Goal: Information Seeking & Learning: Check status

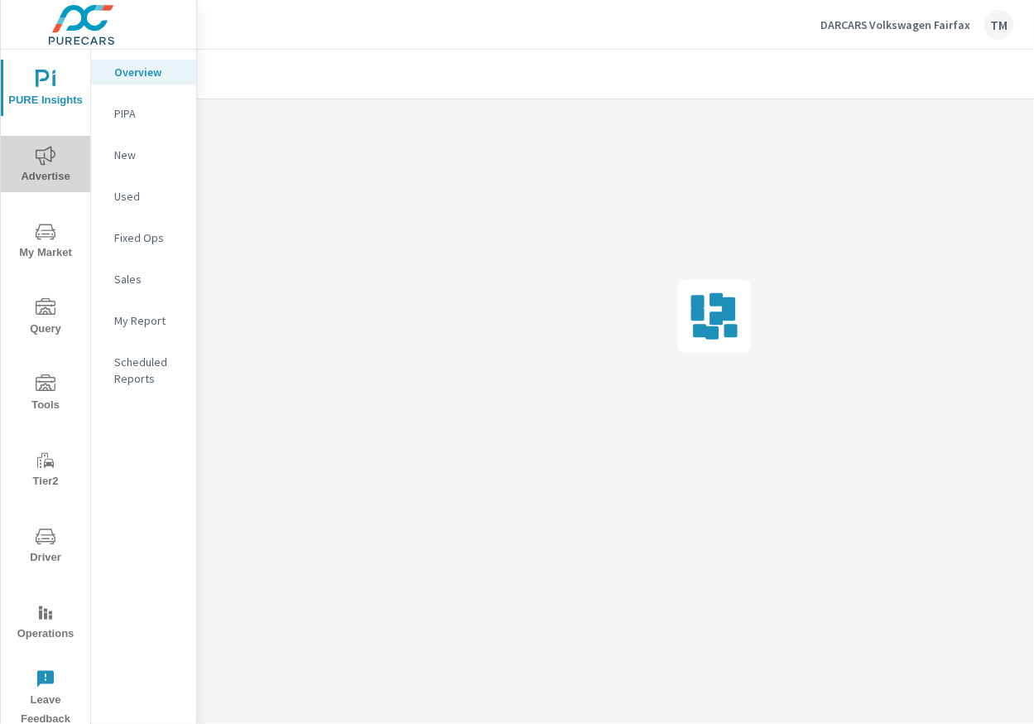
click at [50, 151] on icon "nav menu" at bounding box center [46, 156] width 20 height 20
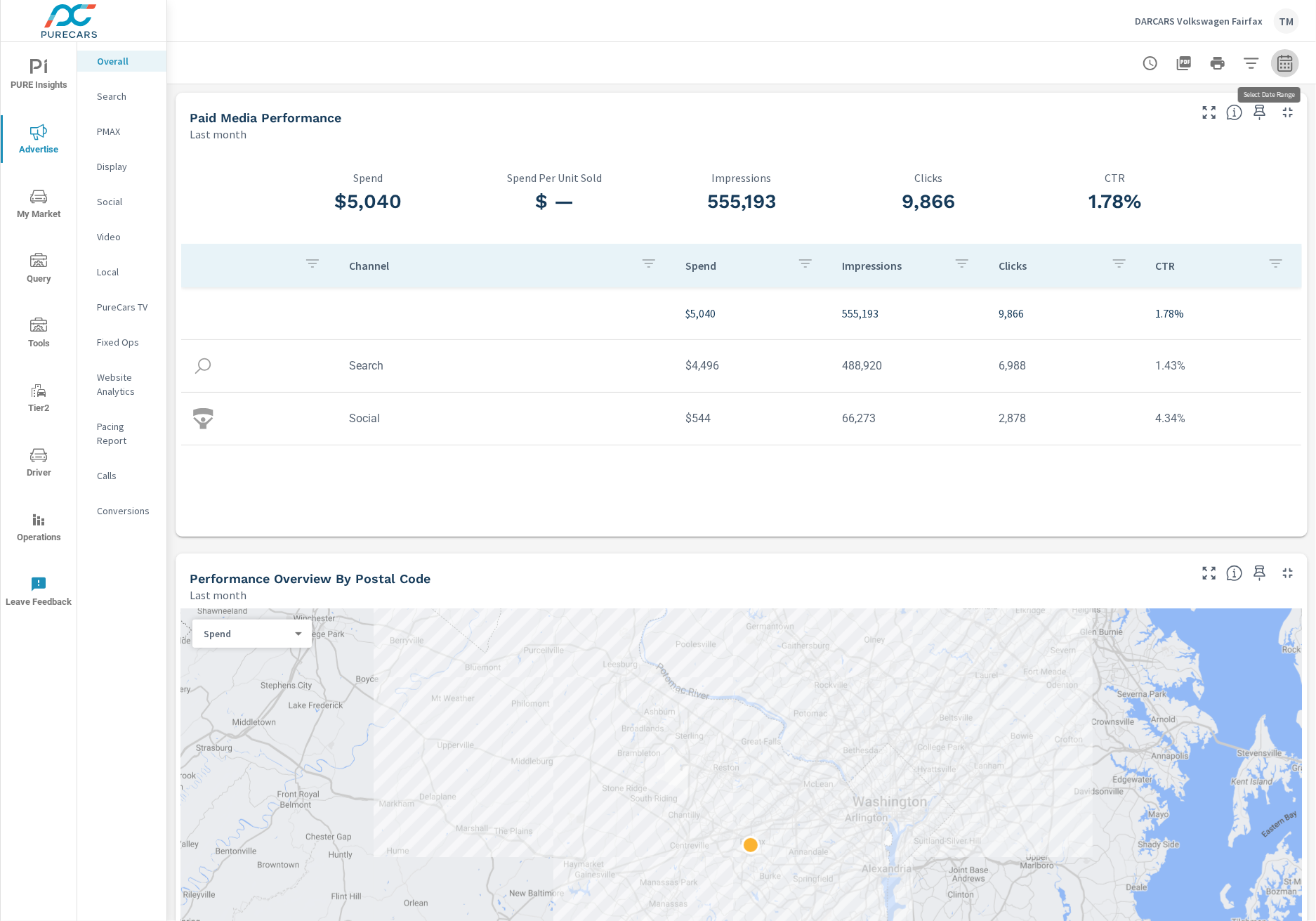
click at [876, 59] on icon "button" at bounding box center [1284, 63] width 14 height 17
select select "Last month"
click at [876, 159] on p "+ Add comparison" at bounding box center [1176, 159] width 180 height 17
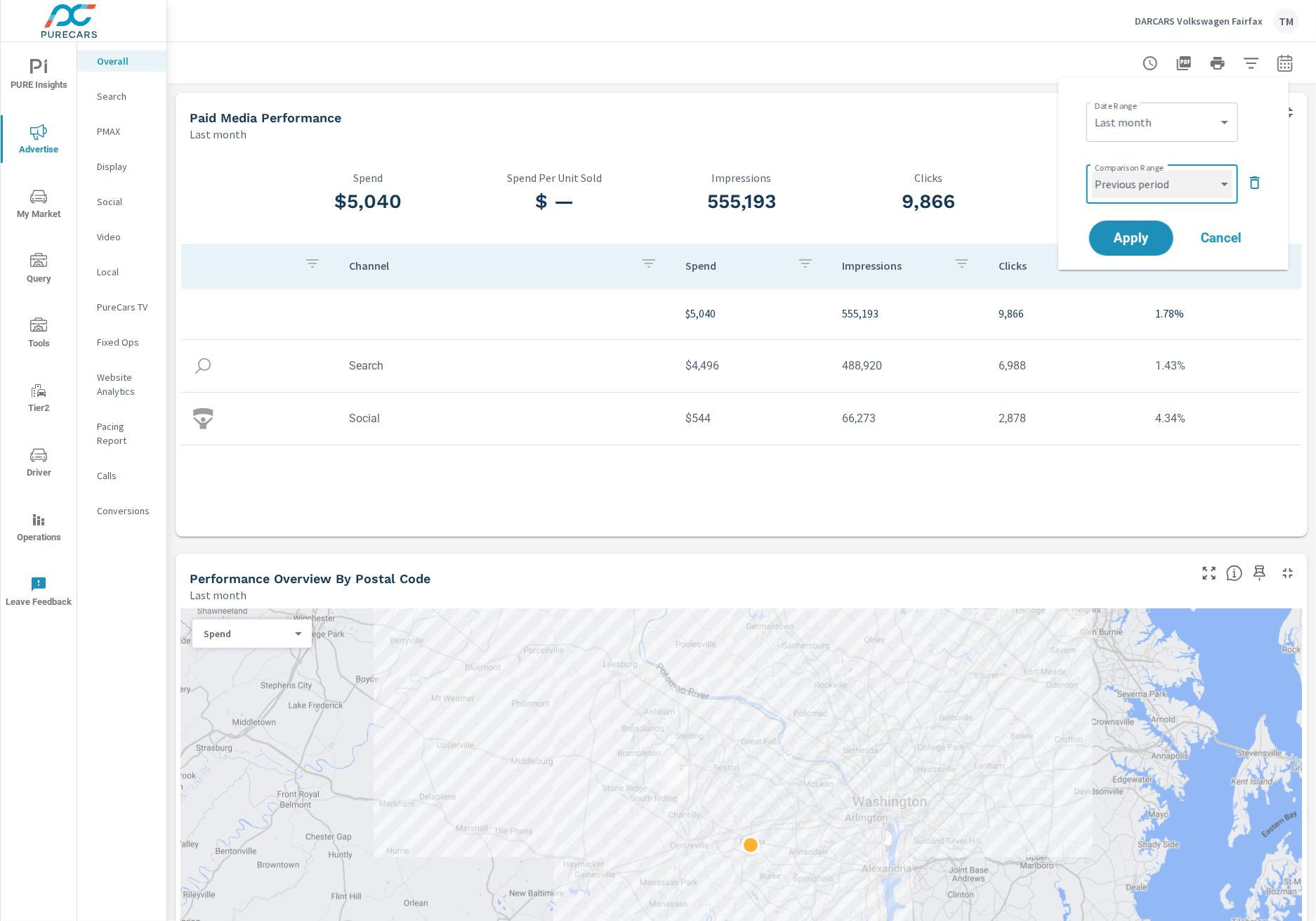
click at [876, 186] on select "Custom Previous period Previous month Previous year" at bounding box center [1163, 183] width 141 height 28
click at [876, 170] on select "Custom Previous period Previous month Previous year" at bounding box center [1163, 183] width 141 height 28
click at [876, 193] on select "Custom Previous period Previous month Previous year" at bounding box center [1163, 183] width 141 height 28
click at [876, 170] on select "Custom Previous period Previous month Previous year" at bounding box center [1163, 183] width 141 height 28
select select "Previous year"
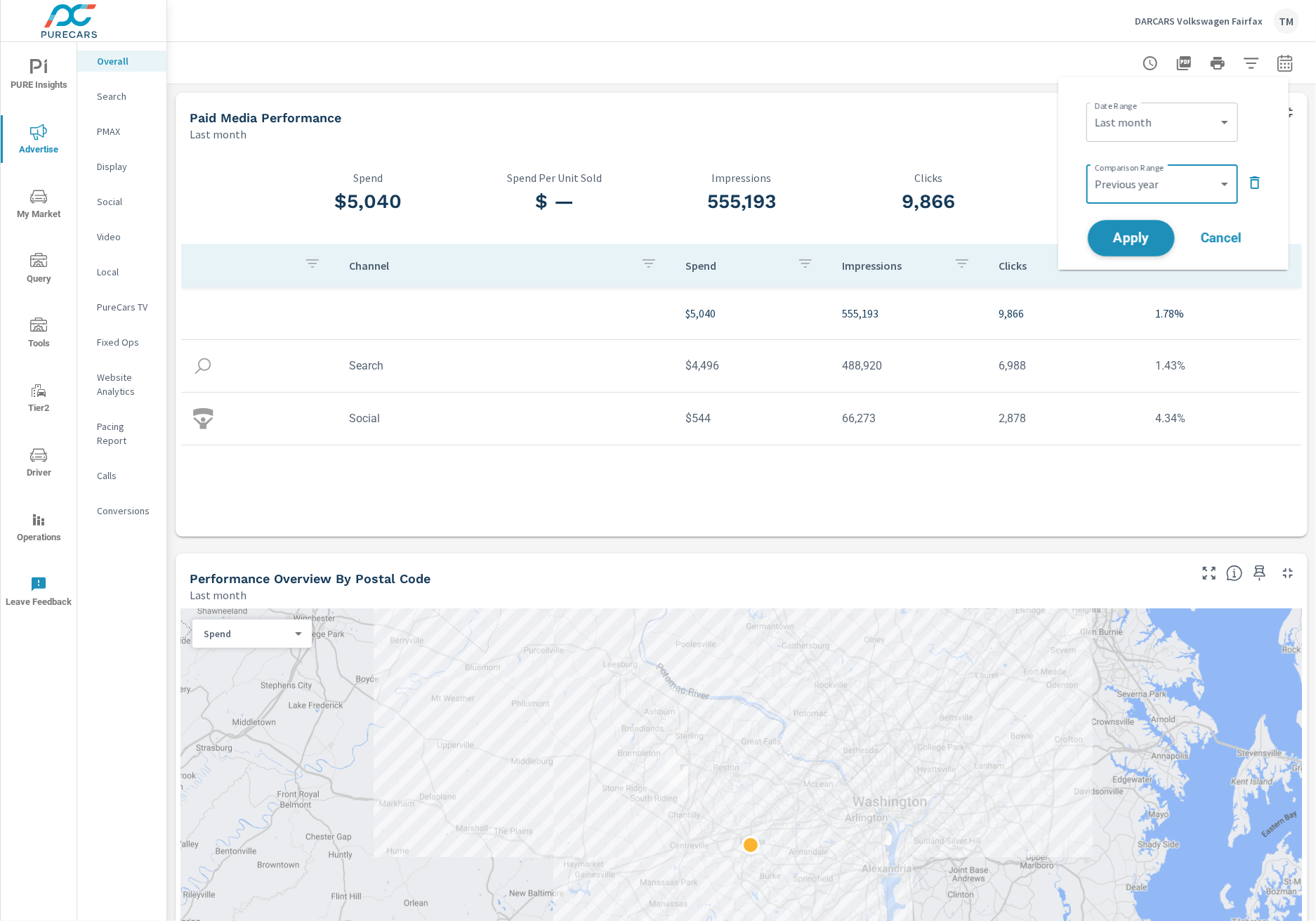
click at [876, 239] on span "Apply" at bounding box center [1131, 238] width 58 height 14
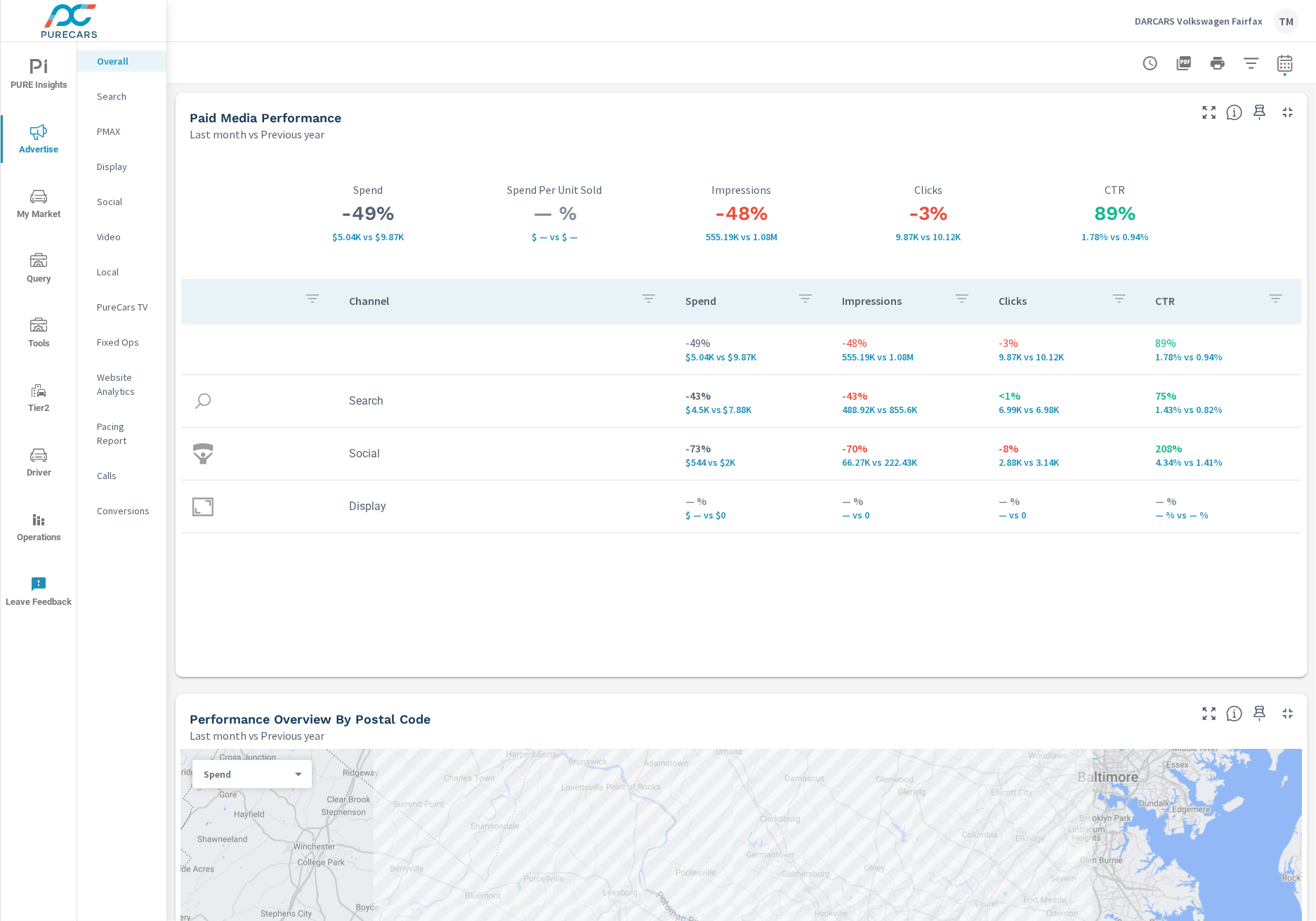
click at [544, 120] on div "Paid Media Performance" at bounding box center [689, 117] width 997 height 16
drag, startPoint x: 557, startPoint y: 120, endPoint x: 516, endPoint y: 111, distance: 42.0
click at [528, 112] on div "Paid Media Performance" at bounding box center [689, 117] width 997 height 16
click at [511, 109] on div "Paid Media Performance" at bounding box center [689, 117] width 997 height 16
click at [876, 63] on icon "button" at bounding box center [1284, 65] width 9 height 6
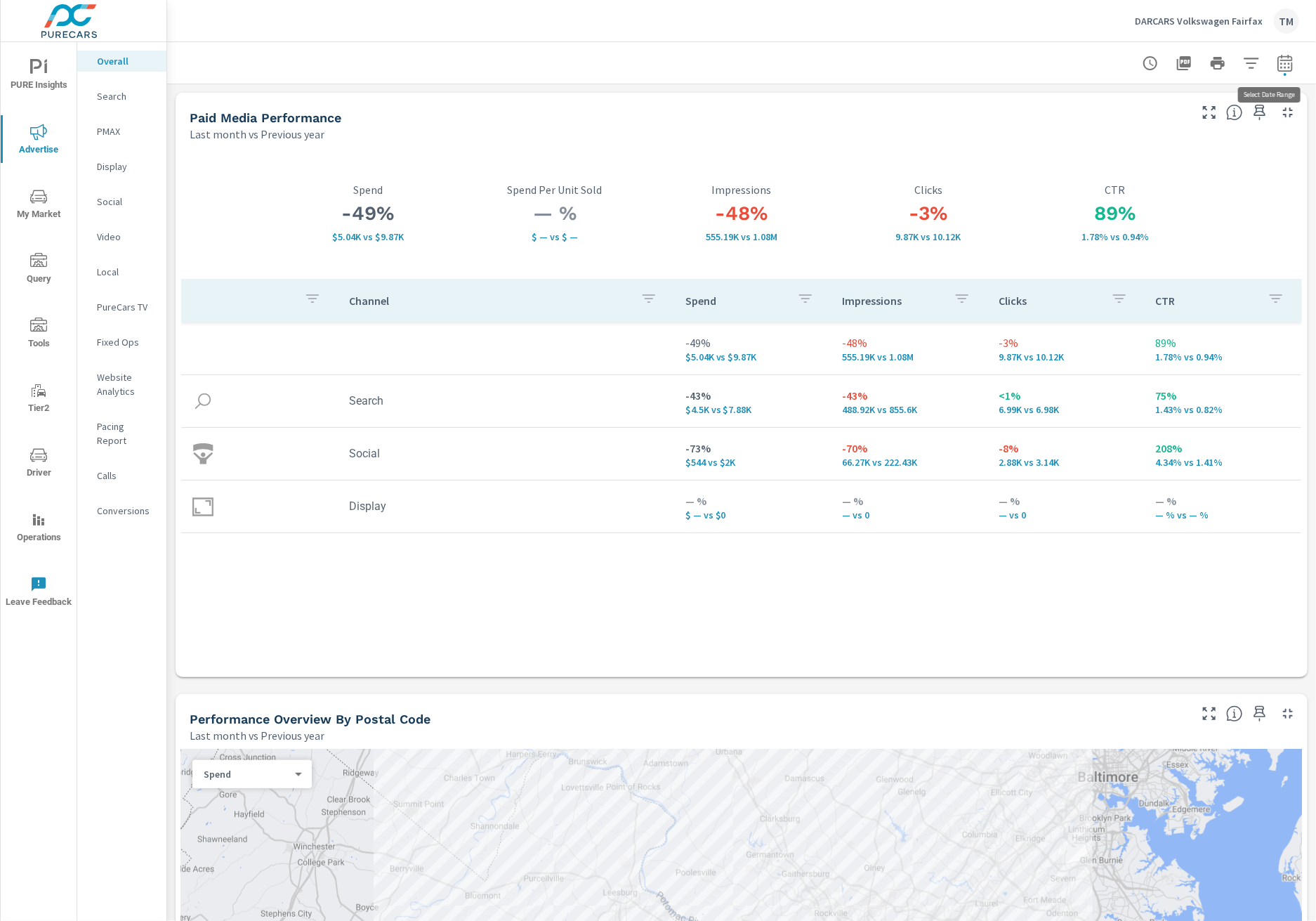
select select "Last month"
drag, startPoint x: 1163, startPoint y: 209, endPoint x: 1168, endPoint y: 197, distance: 13.0
click at [876, 197] on div "Date Range Custom Yesterday Last week Last 7 days Last 14 days Last 30 days Las…" at bounding box center [1174, 173] width 197 height 170
click at [876, 196] on select "Custom Previous period Previous month Previous year" at bounding box center [1163, 183] width 141 height 28
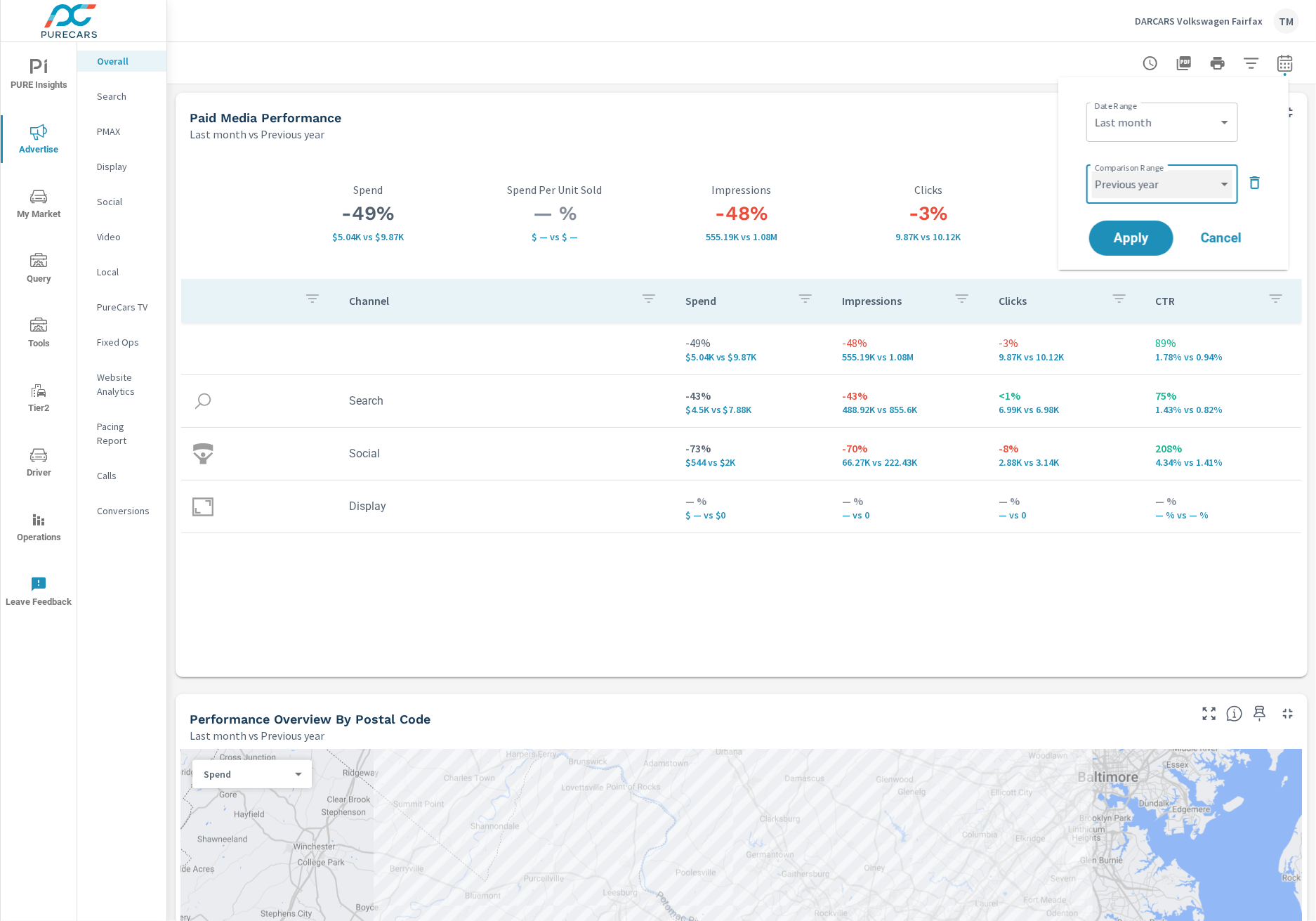
click at [876, 170] on select "Custom Previous period Previous month Previous year" at bounding box center [1163, 183] width 141 height 28
click at [876, 180] on select "Custom Previous period Previous month Previous year" at bounding box center [1163, 183] width 141 height 28
click at [876, 170] on select "Custom Previous period Previous month Previous year" at bounding box center [1163, 183] width 141 height 28
select select "Previous month"
click at [876, 237] on span "Apply" at bounding box center [1131, 238] width 58 height 14
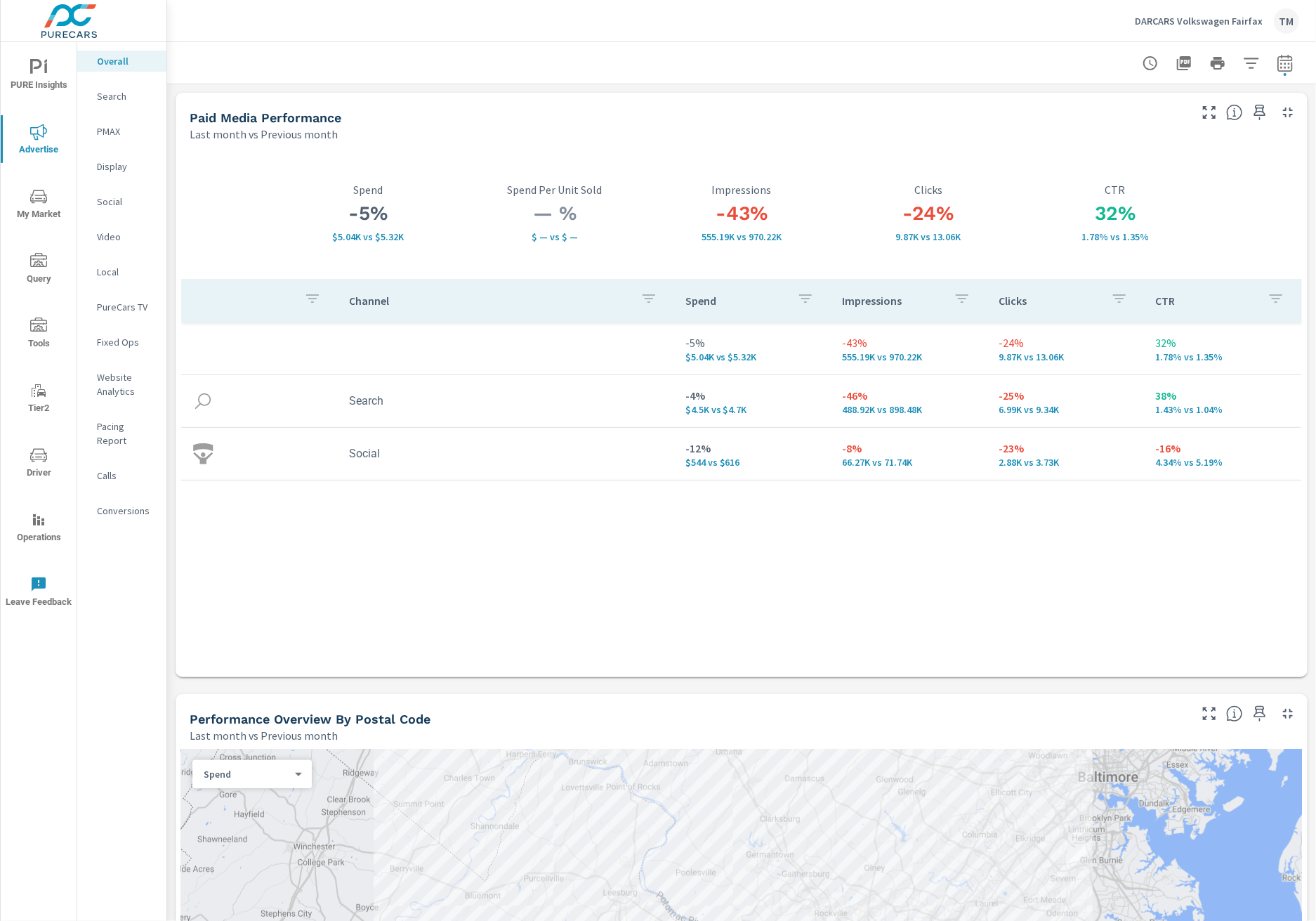
click at [800, 151] on div "-43% 555.19K vs 970.22K Impressions" at bounding box center [741, 213] width 187 height 131
click at [811, 132] on div "Last month vs Previous month" at bounding box center [689, 134] width 997 height 17
click at [876, 17] on p "DARCARS Volkswagen Fairfax" at bounding box center [1198, 20] width 128 height 13
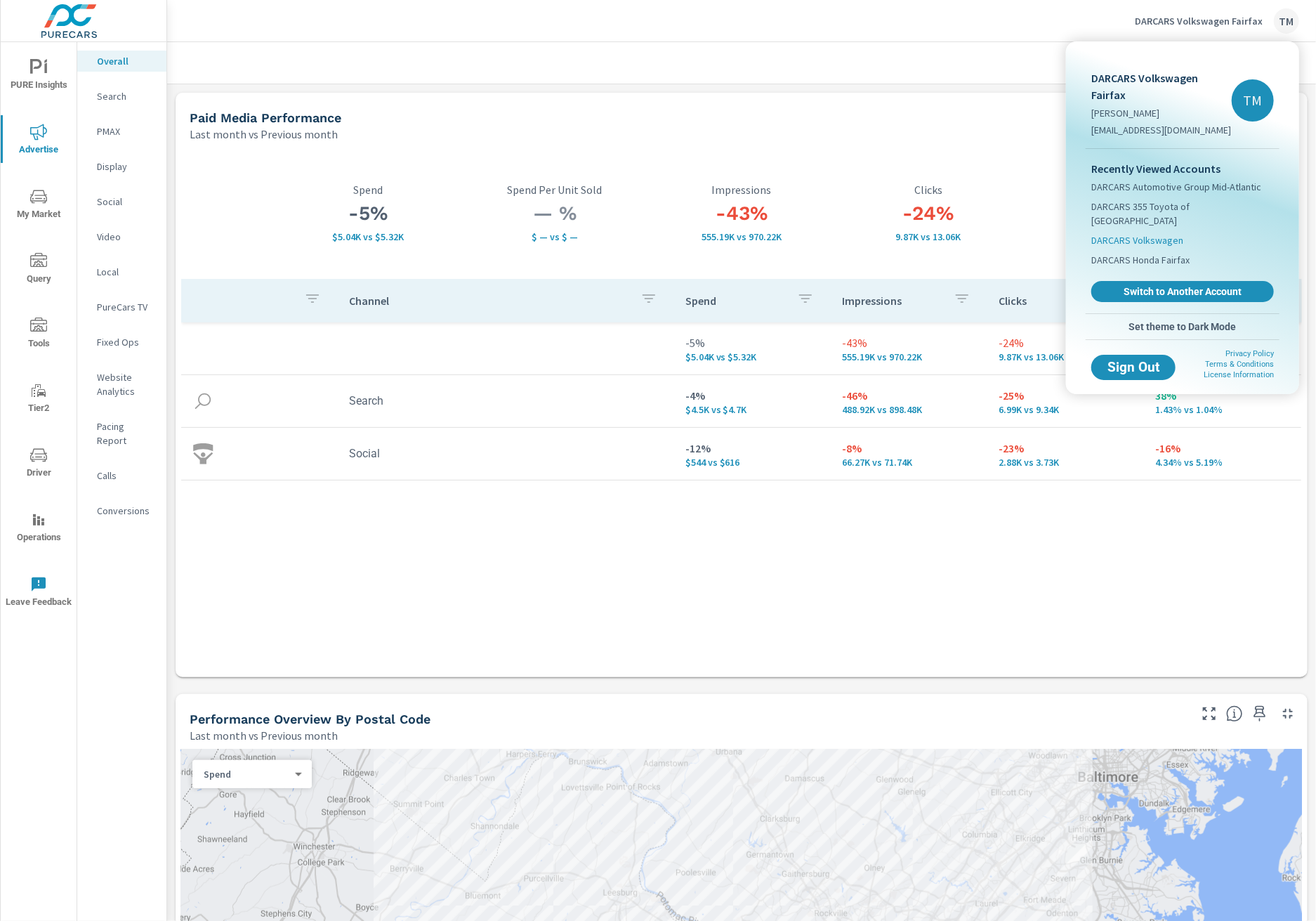
click at [876, 233] on span "DARCARS Volkswagen" at bounding box center [1137, 240] width 92 height 14
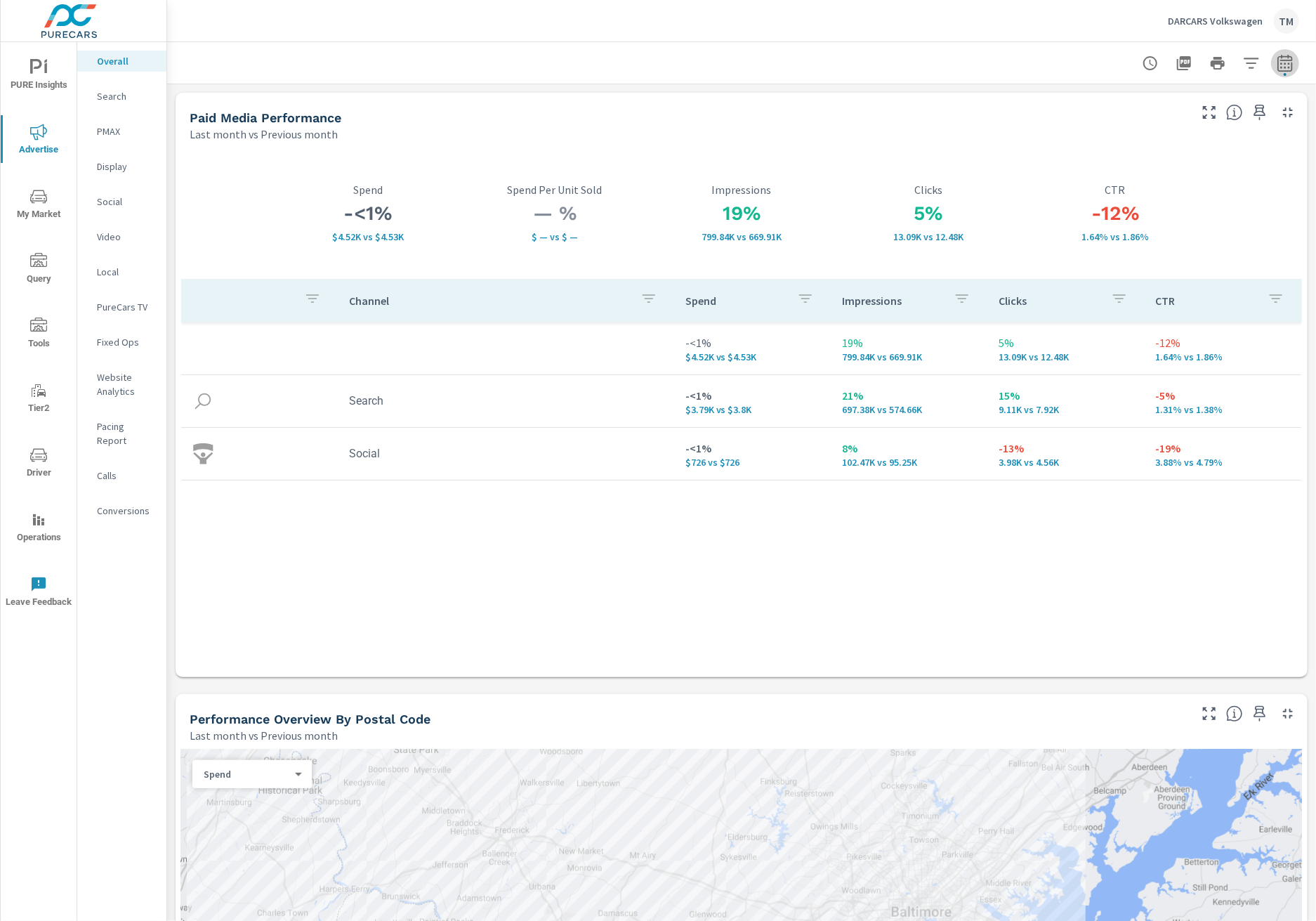
click at [876, 67] on icon "button" at bounding box center [1284, 65] width 9 height 6
select select "Last month"
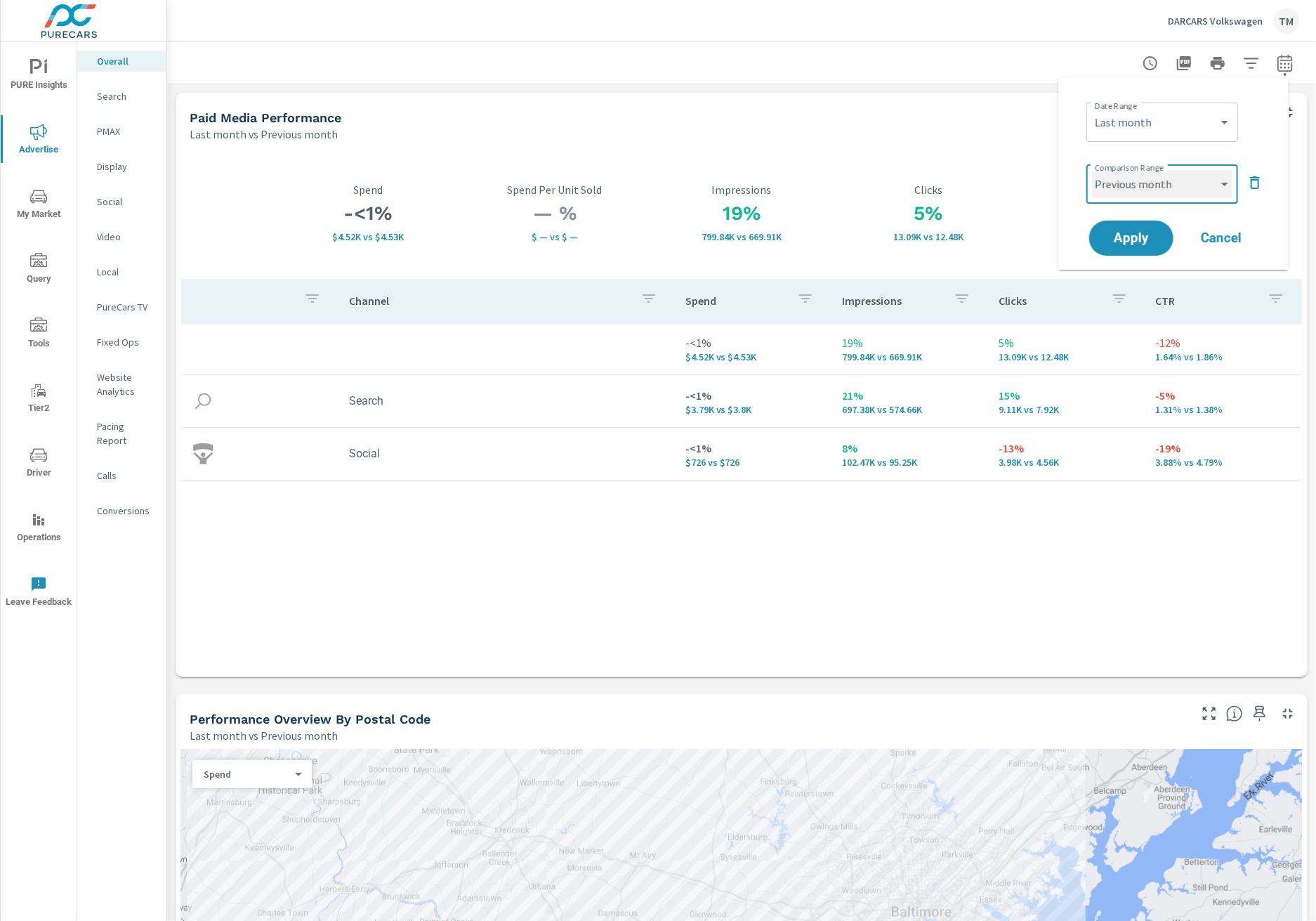
click at [876, 175] on select "Custom Previous period Previous month Previous year" at bounding box center [1163, 183] width 141 height 28
click at [876, 170] on select "Custom Previous period Previous month Previous year" at bounding box center [1163, 183] width 141 height 28
select select "Previous year"
click at [876, 239] on span "Apply" at bounding box center [1131, 238] width 58 height 14
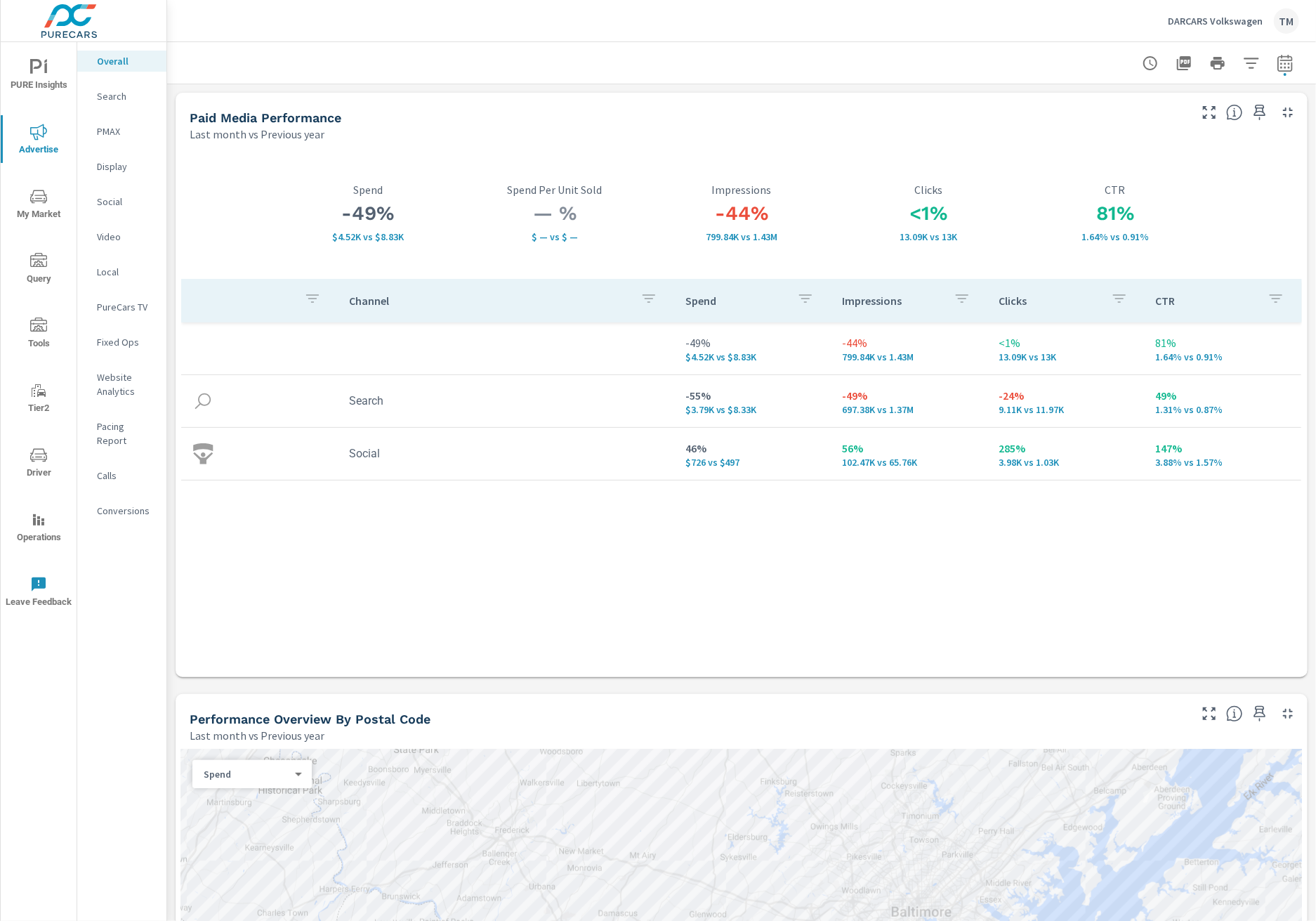
click at [666, 539] on div "Channel Spend Impressions Clicks CTR -49% $4.52K vs $8.83K -44% 799.84K vs 1.43…" at bounding box center [742, 465] width 1121 height 372
click at [42, 76] on span "PURE Insights" at bounding box center [38, 76] width 67 height 35
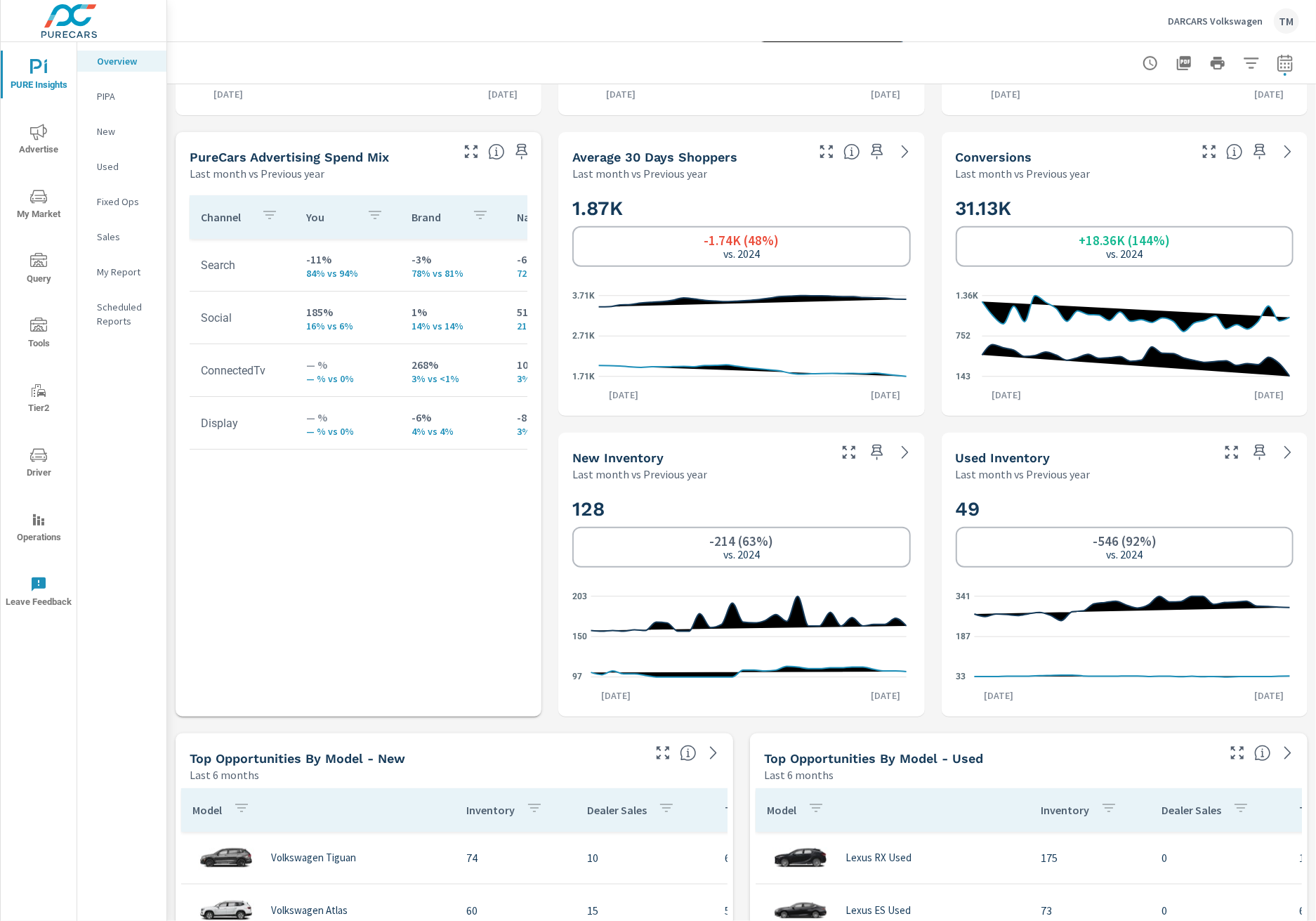
scroll to position [210, 0]
